Goal: Task Accomplishment & Management: Manage account settings

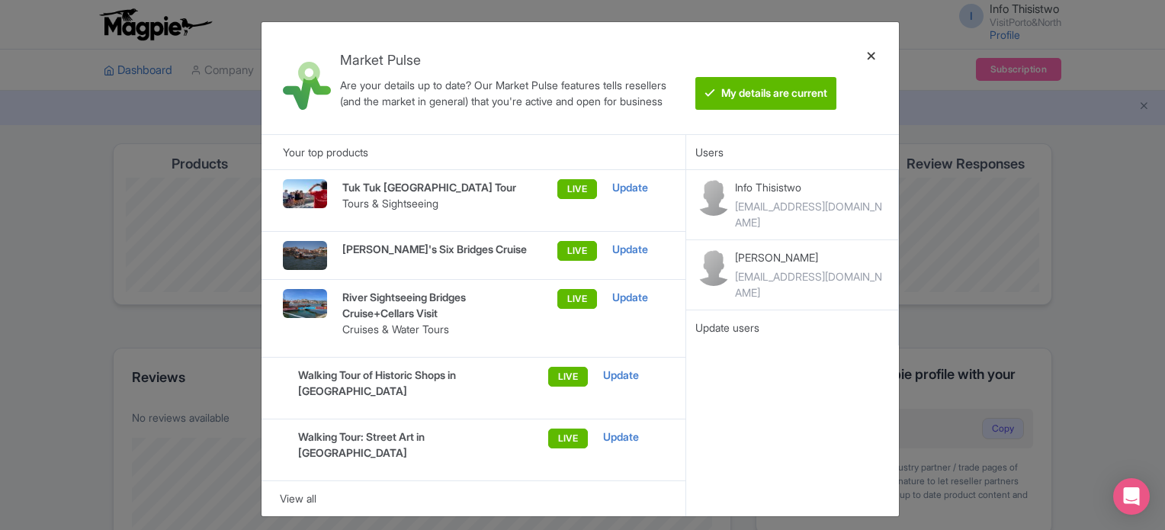
click at [872, 53] on div at bounding box center [871, 78] width 37 height 88
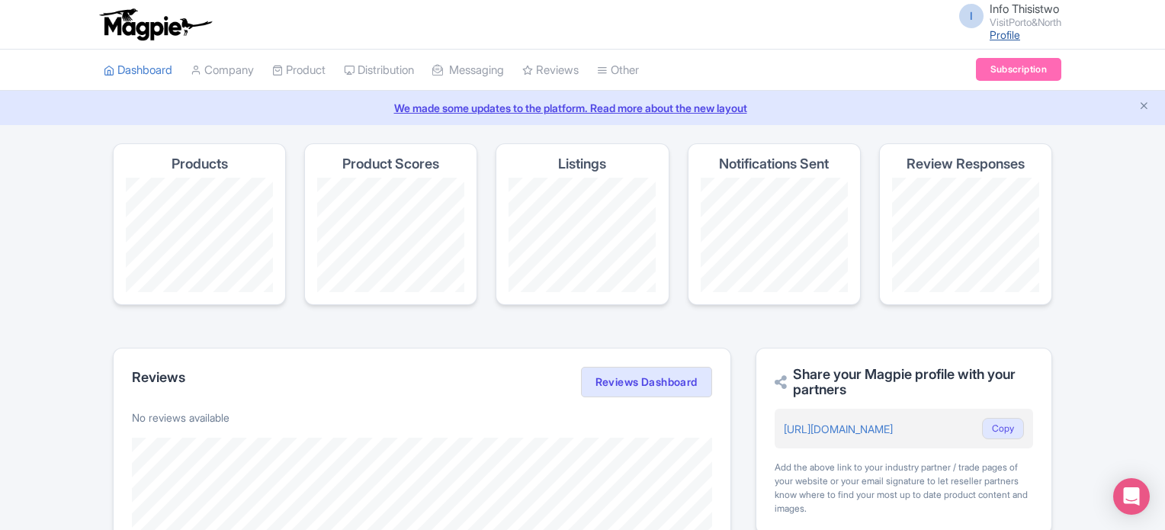
click at [999, 31] on link "Profile" at bounding box center [1005, 34] width 31 height 13
click at [997, 66] on link "Subscription" at bounding box center [1018, 69] width 85 height 23
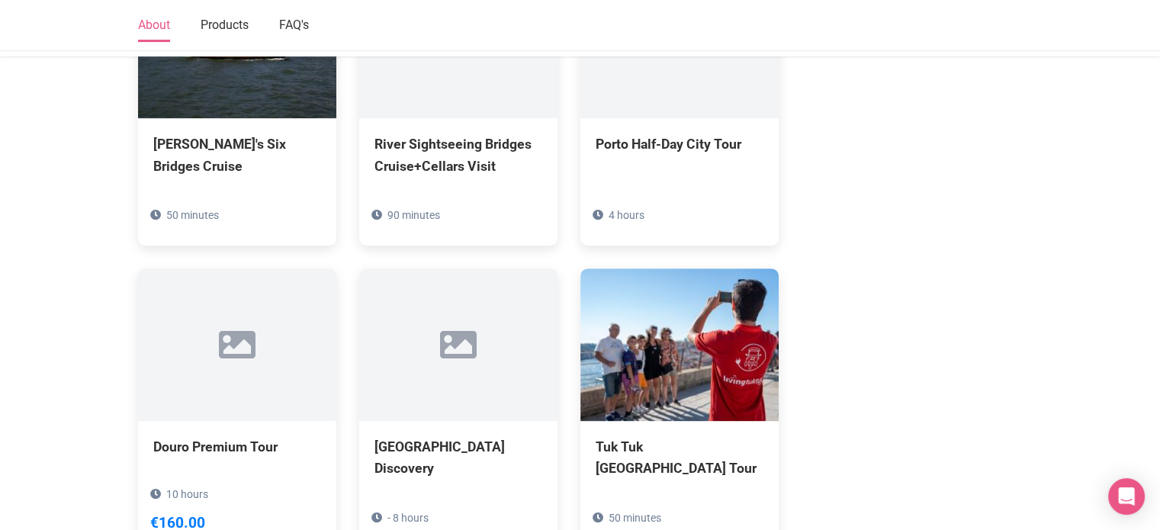
scroll to position [976, 0]
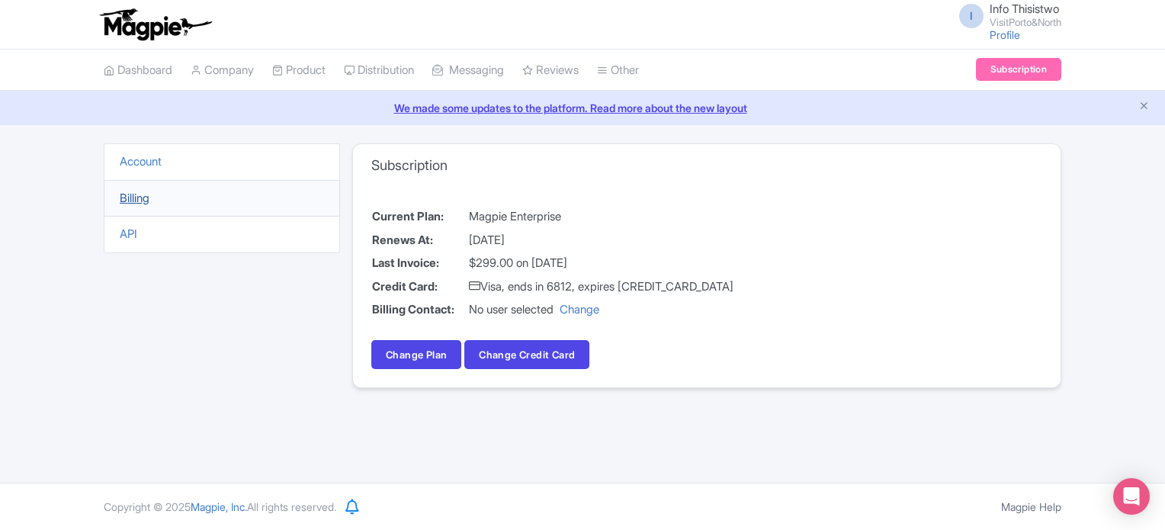
click at [147, 201] on link "Billing" at bounding box center [135, 198] width 30 height 14
click at [131, 197] on link "Billing" at bounding box center [135, 198] width 30 height 14
click at [142, 154] on link "Account" at bounding box center [141, 161] width 42 height 14
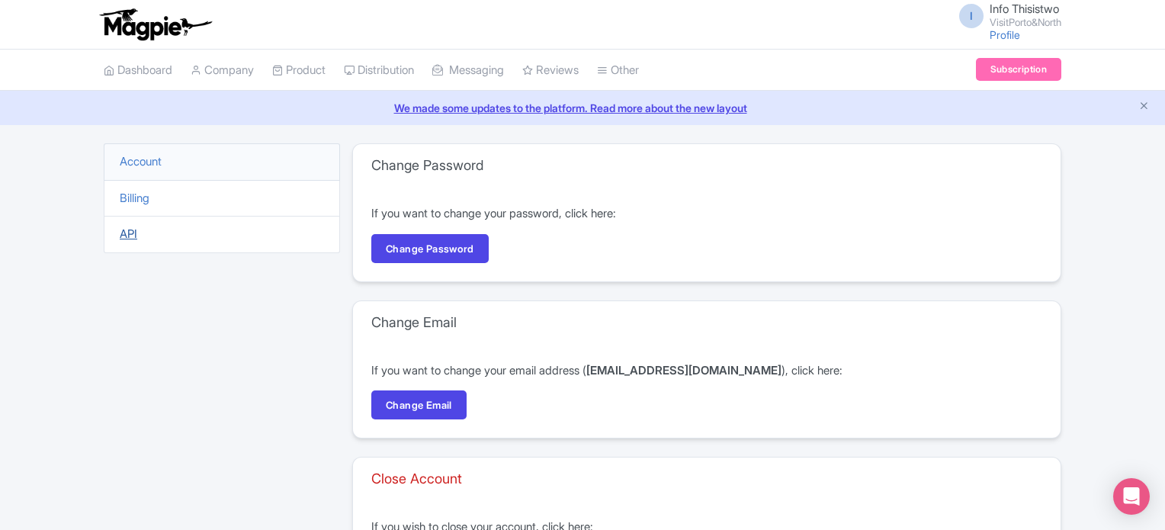
click at [120, 230] on link "API" at bounding box center [129, 233] width 18 height 14
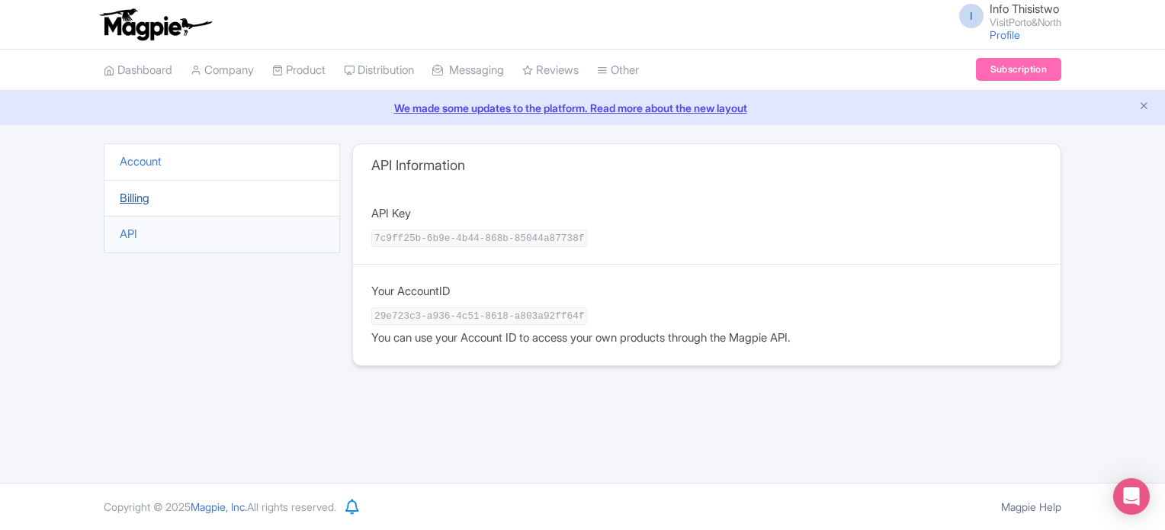
click at [149, 201] on link "Billing" at bounding box center [135, 198] width 30 height 14
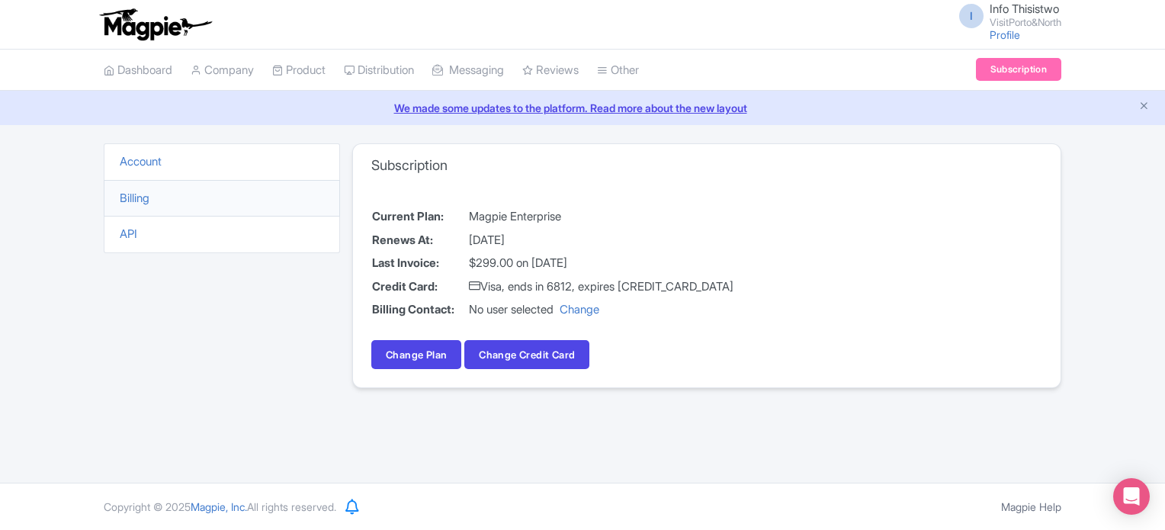
click at [555, 241] on td "[DATE]" at bounding box center [601, 241] width 266 height 24
click at [590, 307] on link "Change" at bounding box center [580, 309] width 40 height 14
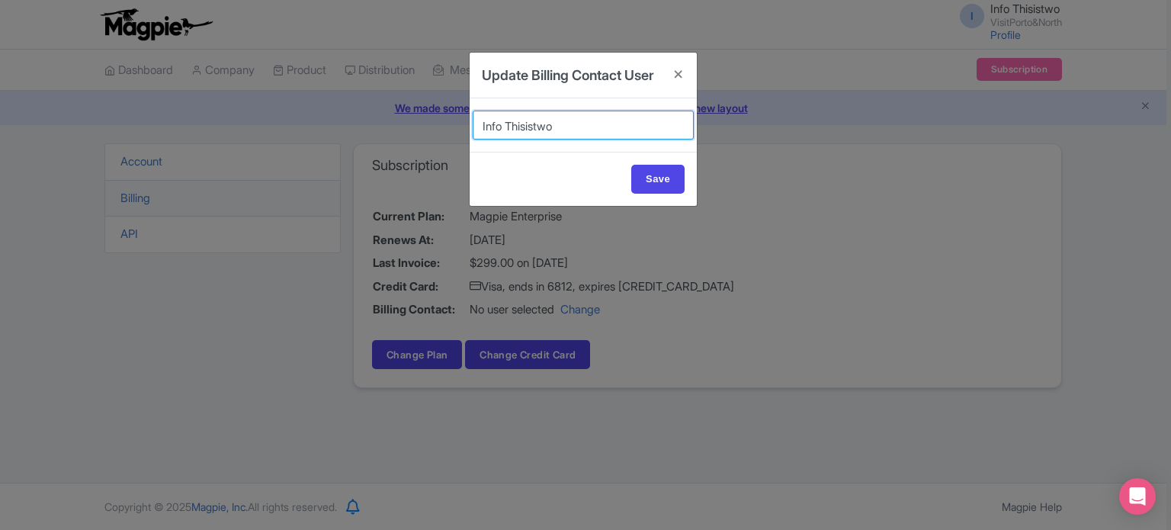
click at [577, 140] on select "Info Thisistwo Alonso Hernández" at bounding box center [583, 125] width 221 height 29
click at [613, 140] on select "Info Thisistwo Alonso Hernández" at bounding box center [583, 125] width 221 height 29
click at [660, 194] on input "Save" at bounding box center [657, 179] width 53 height 29
type input "Update Account"
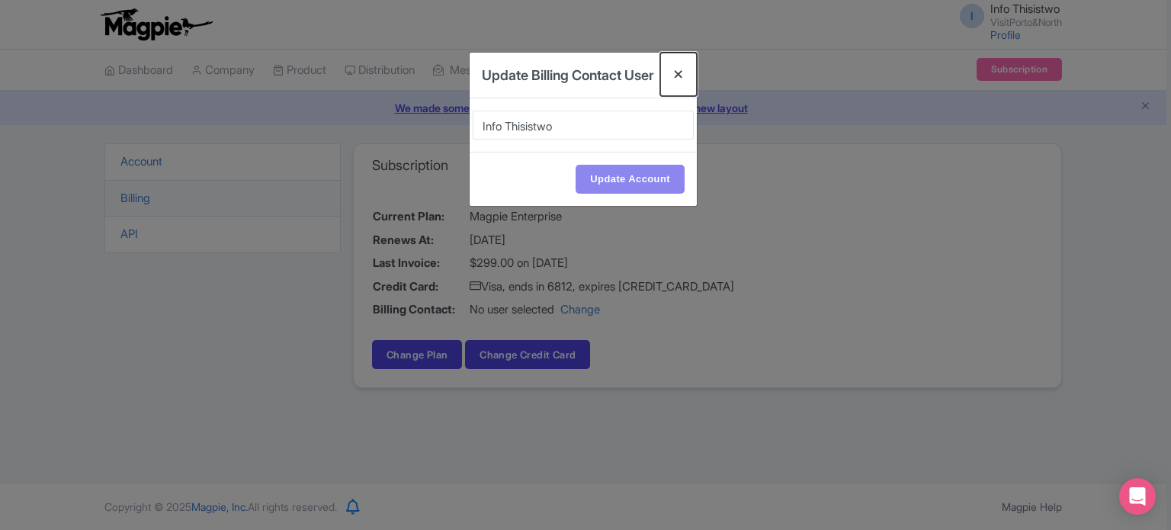
click at [683, 73] on button "Close" at bounding box center [678, 74] width 37 height 43
